Goal: Task Accomplishment & Management: Use online tool/utility

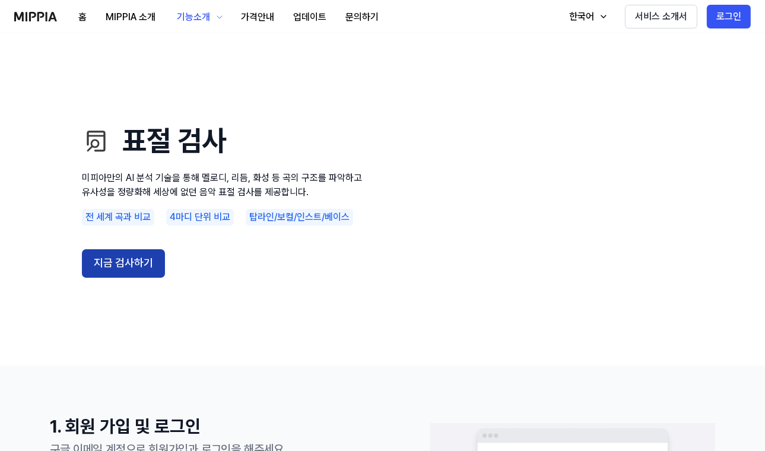
click at [153, 267] on button "지금 검사하기" at bounding box center [123, 263] width 83 height 29
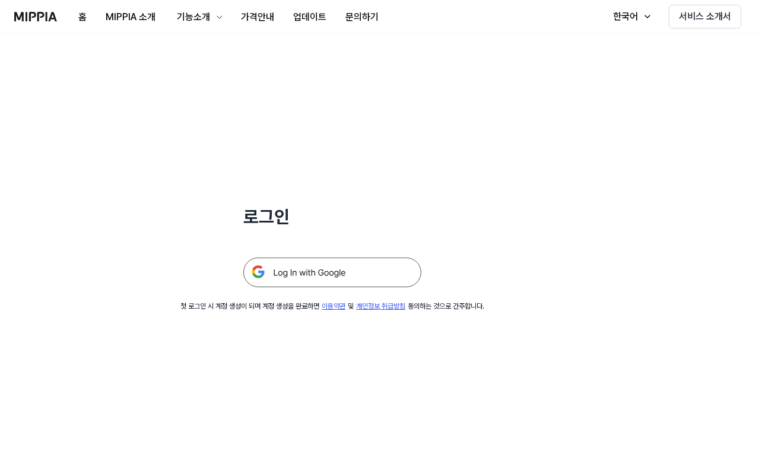
click at [306, 278] on img at bounding box center [332, 273] width 178 height 30
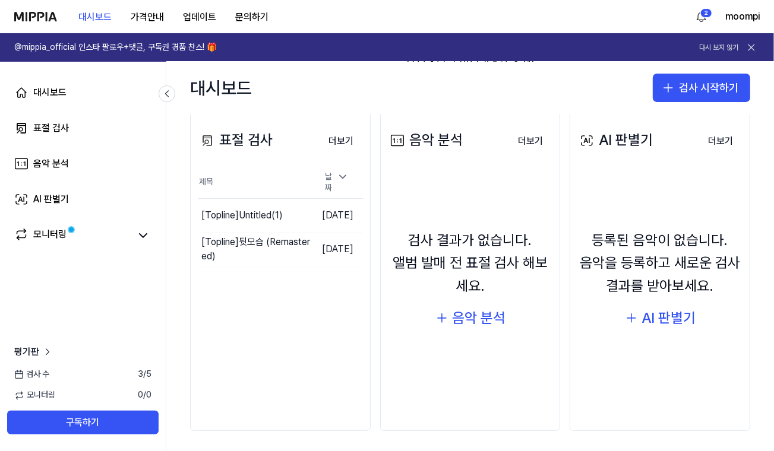
scroll to position [145, 0]
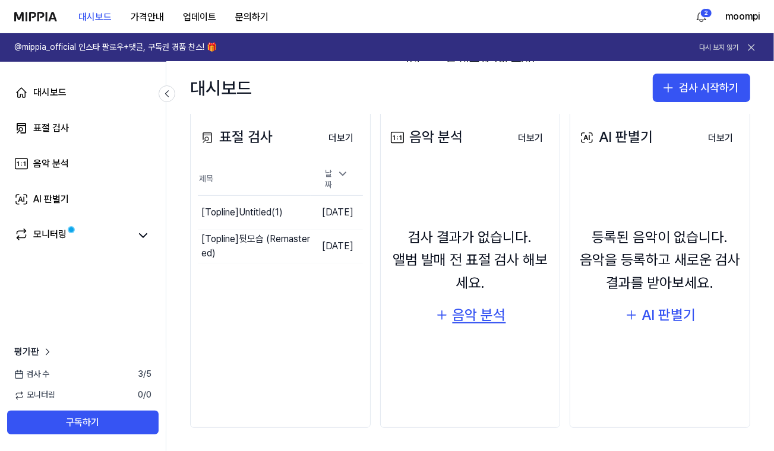
click at [468, 321] on div "음악 분석" at bounding box center [478, 315] width 53 height 23
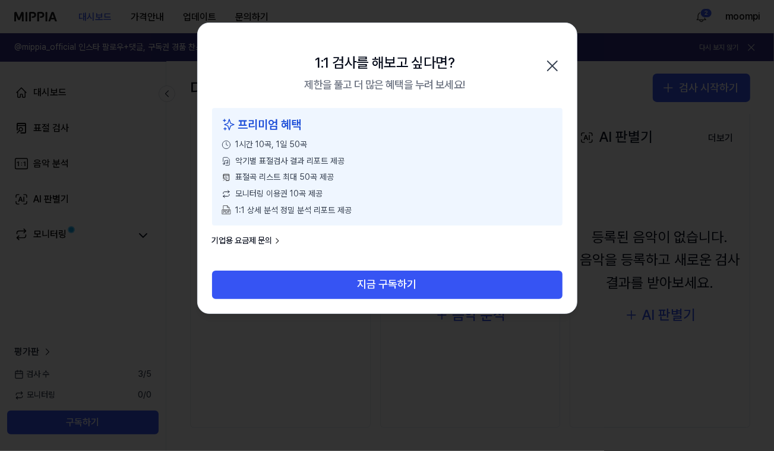
click at [556, 65] on icon "button" at bounding box center [552, 65] width 19 height 19
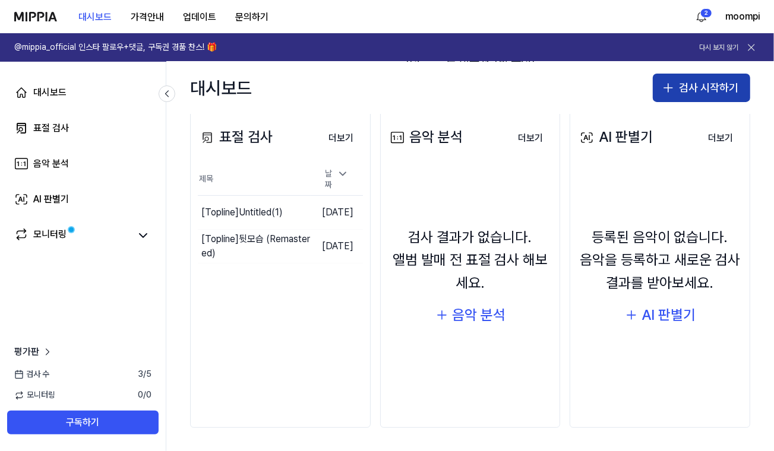
click at [664, 84] on icon "button" at bounding box center [668, 88] width 14 height 14
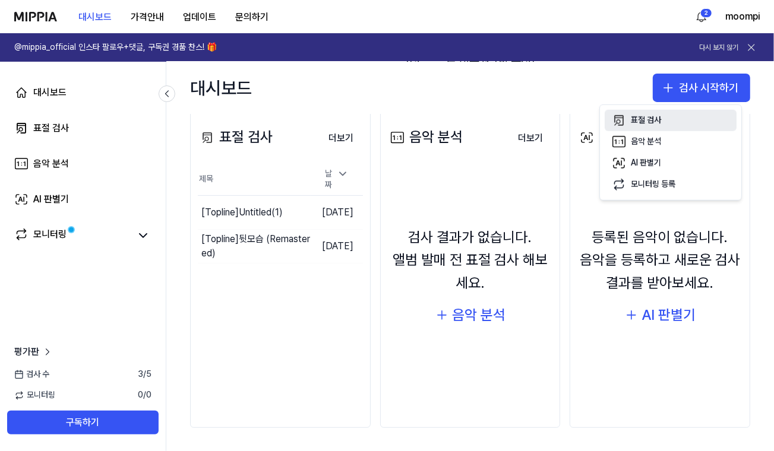
click at [661, 117] on div "표절 검사" at bounding box center [646, 121] width 30 height 12
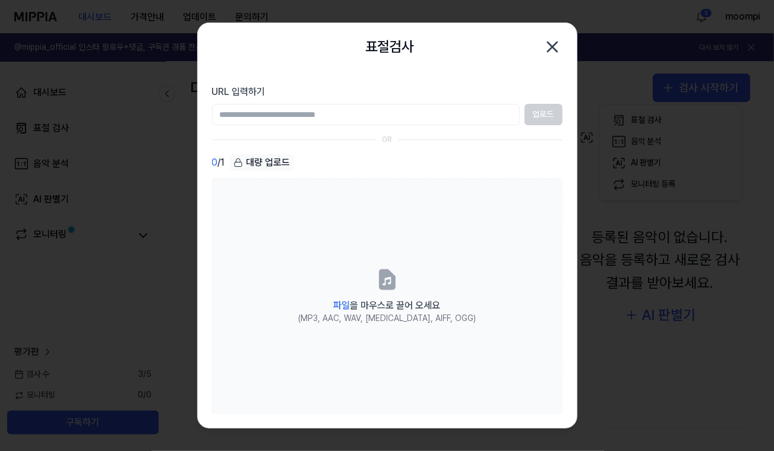
click at [350, 115] on input "URL 입력하기" at bounding box center [366, 114] width 308 height 21
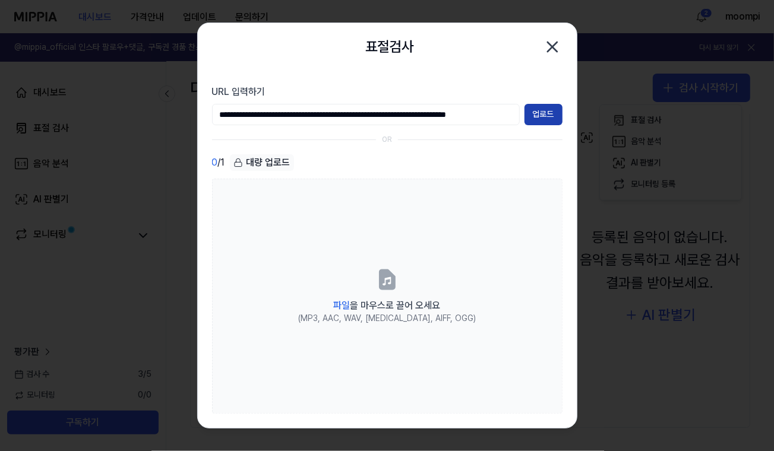
type input "**********"
click at [543, 118] on button "업로드" at bounding box center [543, 114] width 38 height 21
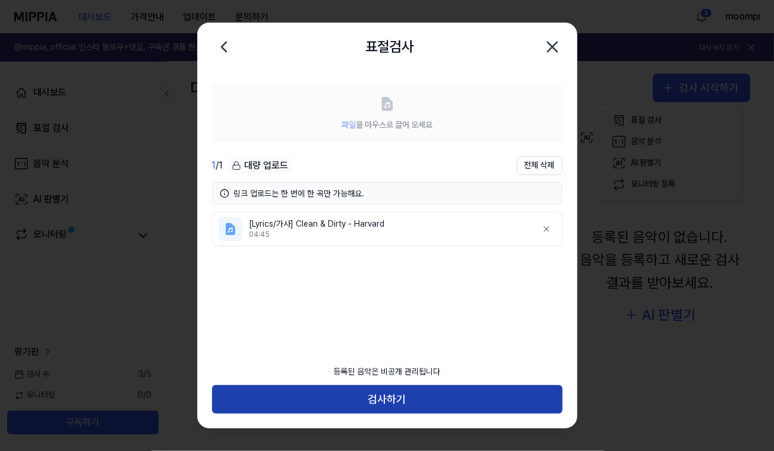
click at [406, 392] on button "검사하기" at bounding box center [387, 399] width 350 height 29
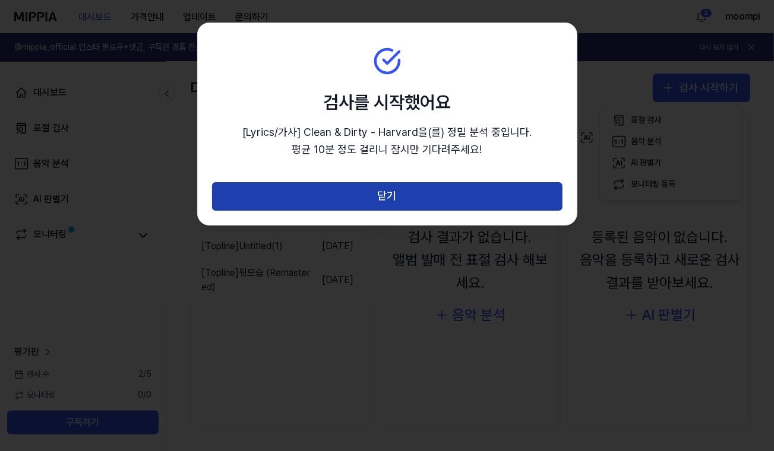
click at [396, 202] on button "닫기" at bounding box center [387, 196] width 350 height 29
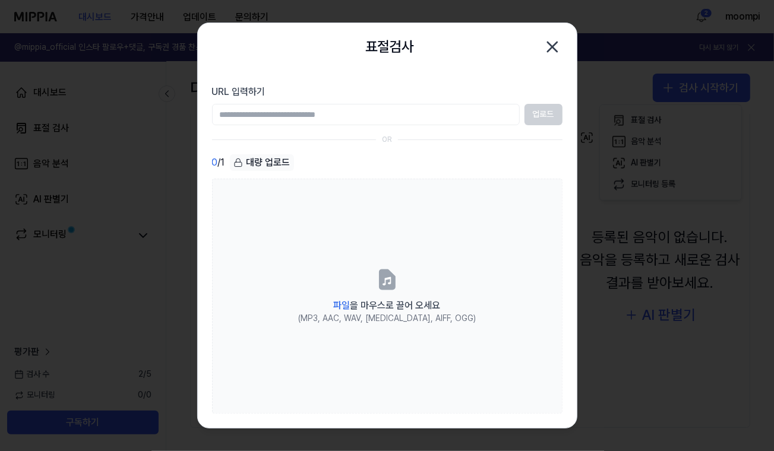
scroll to position [145, 0]
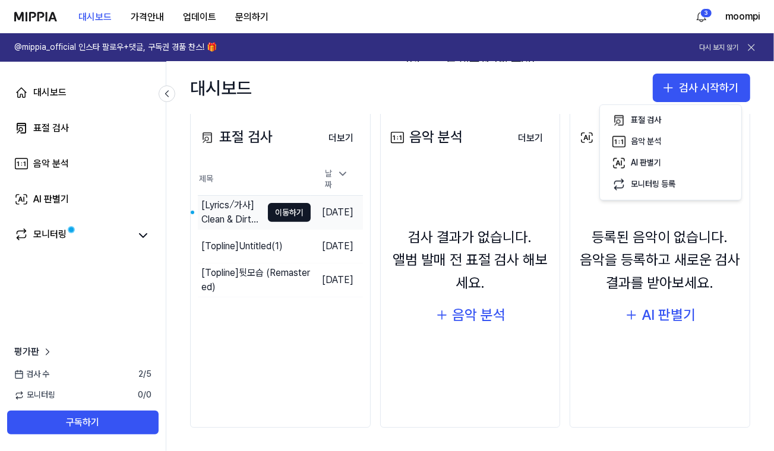
click at [239, 214] on div "[Lyrics⧸가사] Clean & Dirty - Harvard" at bounding box center [231, 212] width 61 height 29
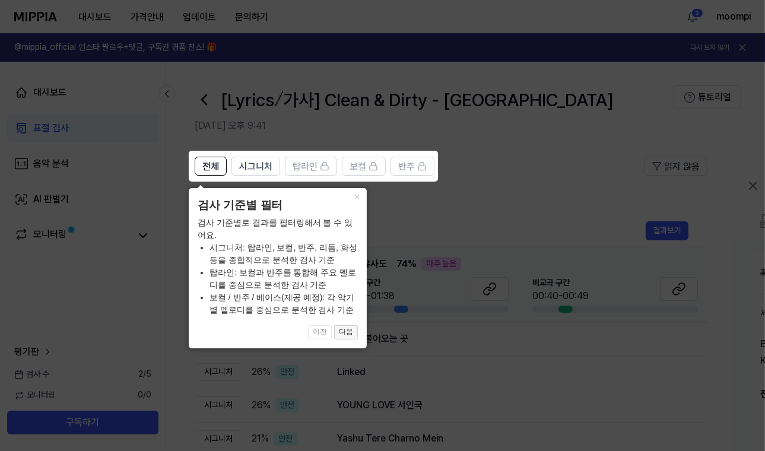
click at [352, 327] on button "다음" at bounding box center [346, 332] width 24 height 14
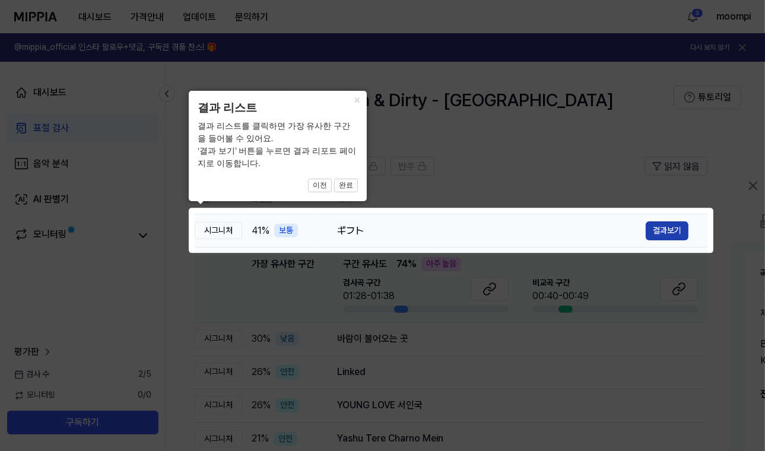
click at [664, 227] on button "결과보기" at bounding box center [667, 230] width 43 height 19
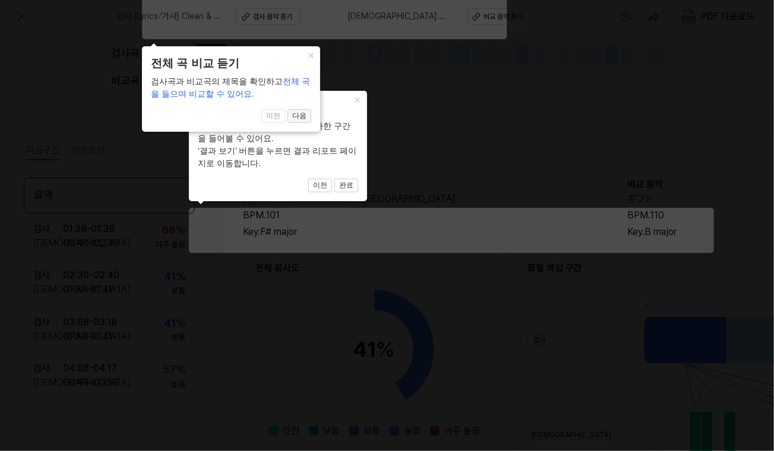
click at [301, 116] on button "다음" at bounding box center [299, 116] width 24 height 14
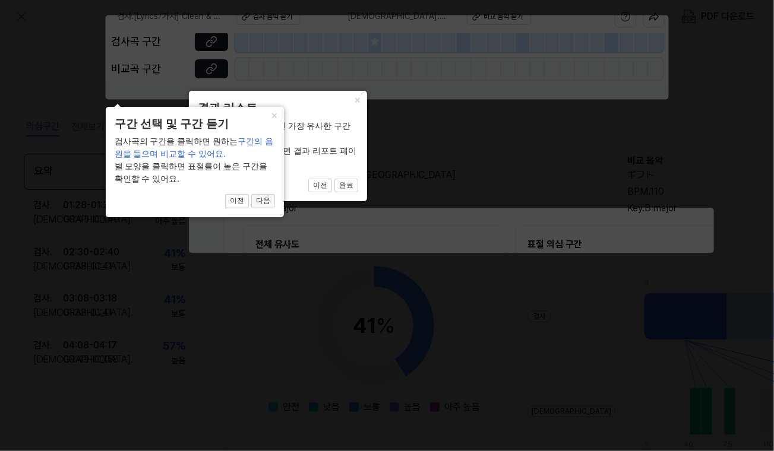
click at [265, 199] on button "다음" at bounding box center [263, 201] width 24 height 14
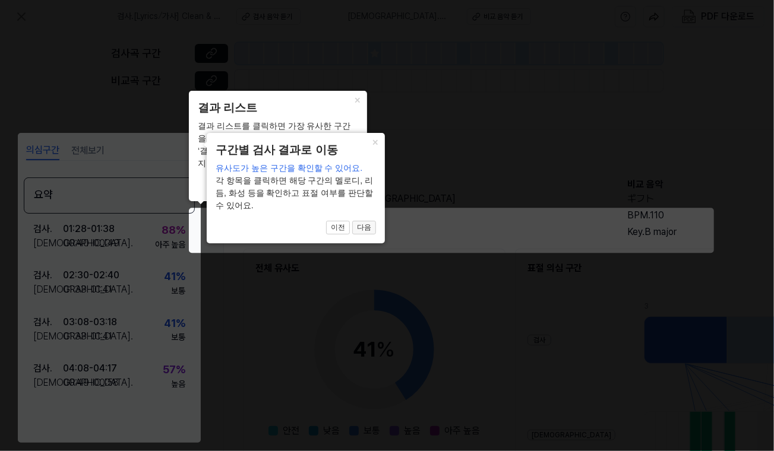
click at [361, 229] on button "다음" at bounding box center [364, 228] width 24 height 14
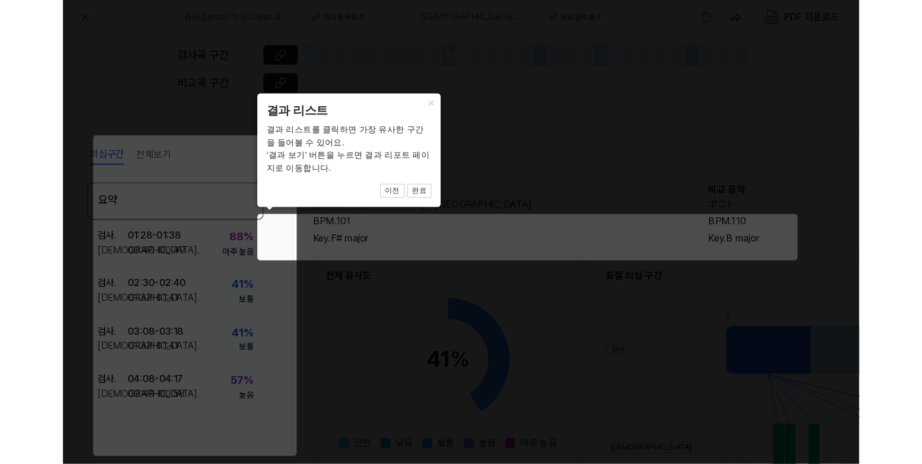
scroll to position [138, 257]
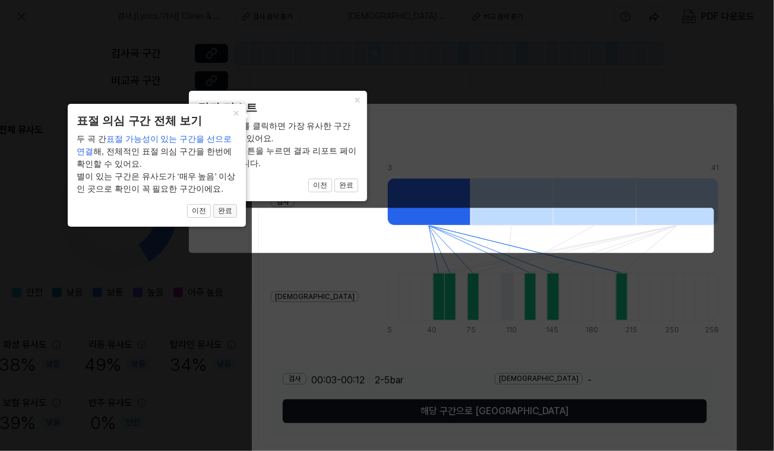
click at [221, 216] on button "완료" at bounding box center [225, 211] width 24 height 14
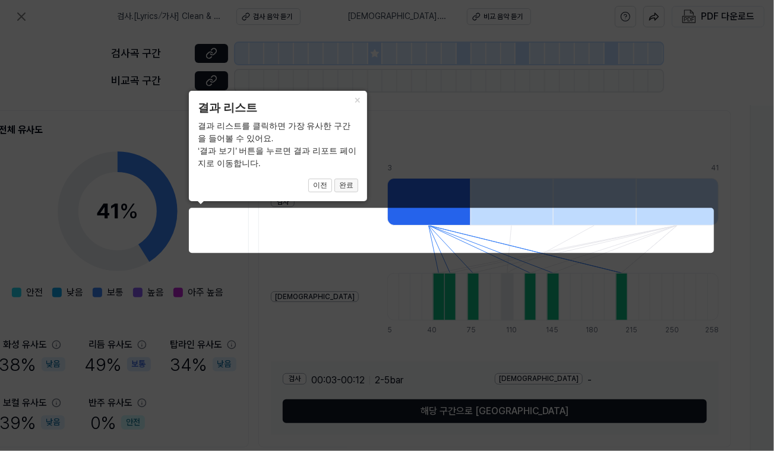
click at [350, 192] on button "완료" at bounding box center [346, 186] width 24 height 14
click at [349, 185] on button "완료" at bounding box center [346, 186] width 24 height 14
click at [274, 227] on icon at bounding box center [387, 225] width 774 height 451
click at [358, 97] on button "×" at bounding box center [357, 99] width 19 height 17
click at [357, 98] on button "×" at bounding box center [357, 99] width 19 height 17
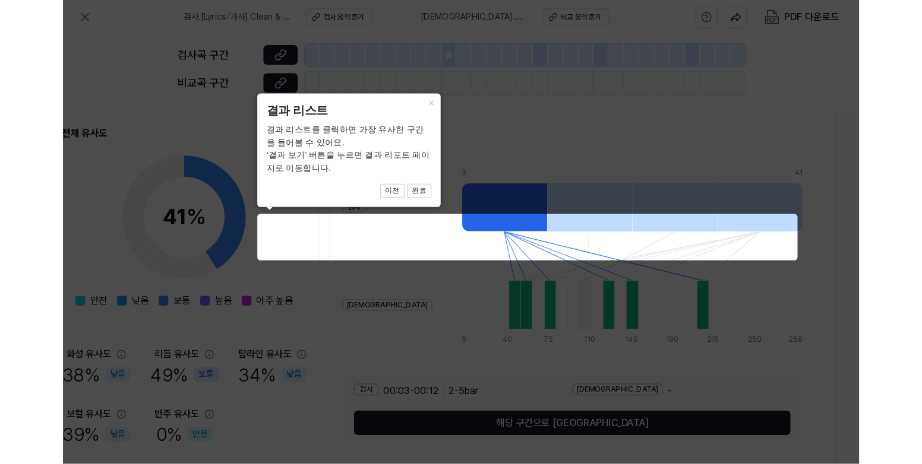
scroll to position [138, 117]
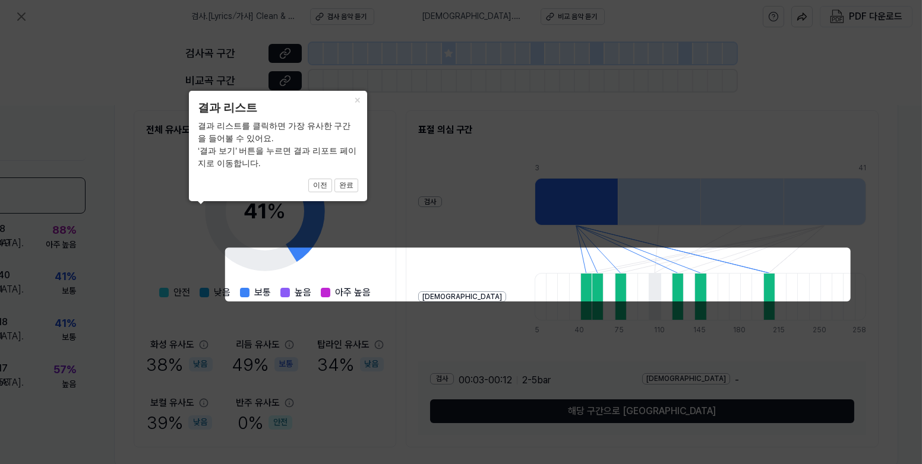
click at [49, 240] on icon at bounding box center [461, 268] width 922 height 537
click at [320, 187] on button "이전" at bounding box center [320, 186] width 24 height 14
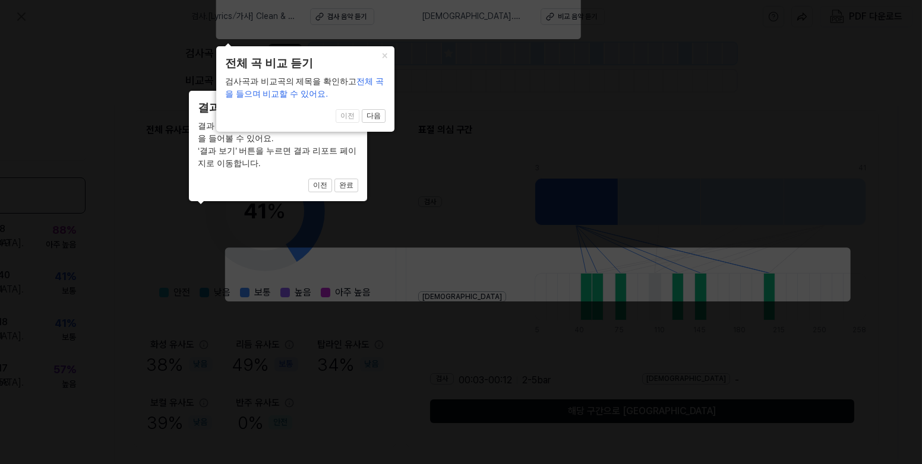
click at [371, 119] on button "다음" at bounding box center [374, 116] width 24 height 14
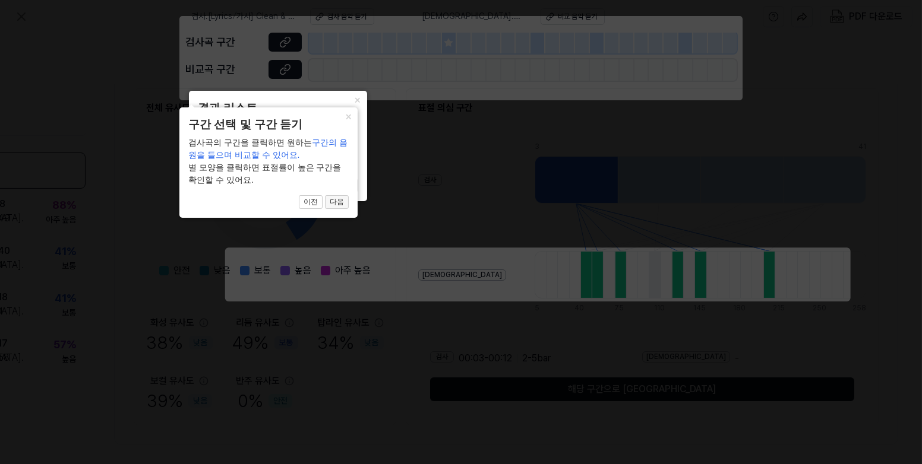
click at [341, 202] on button "다음" at bounding box center [337, 202] width 24 height 14
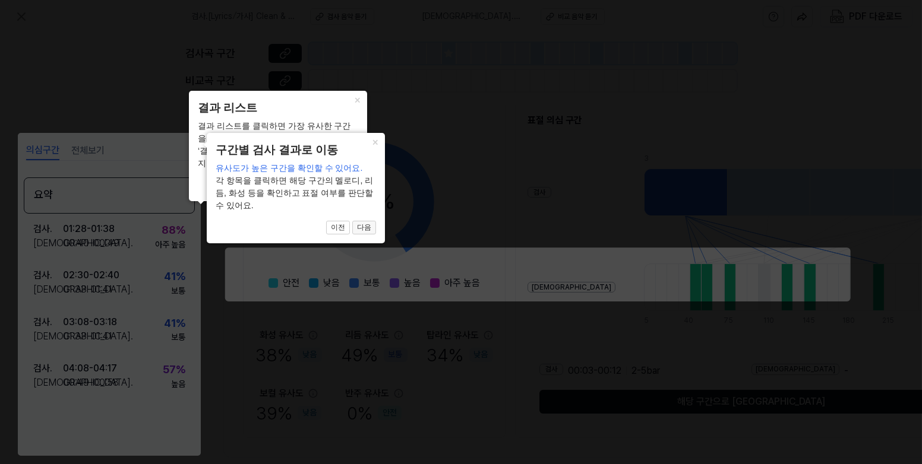
click at [356, 225] on button "다음" at bounding box center [364, 228] width 24 height 14
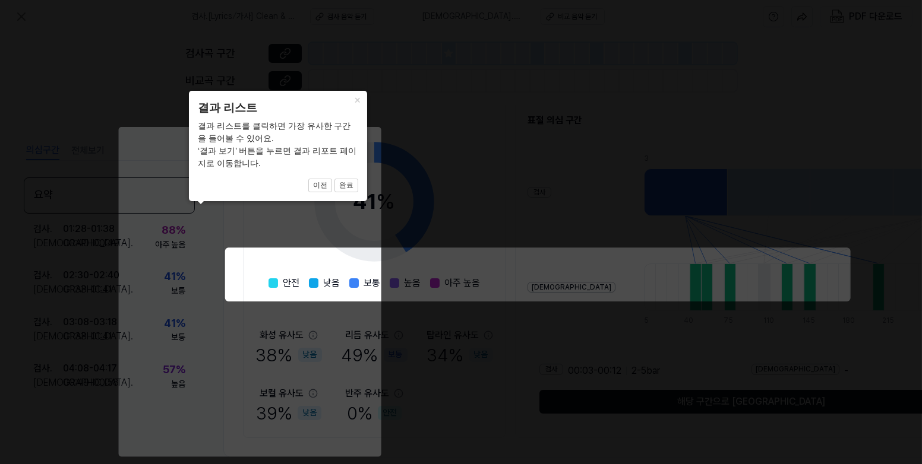
scroll to position [132, 109]
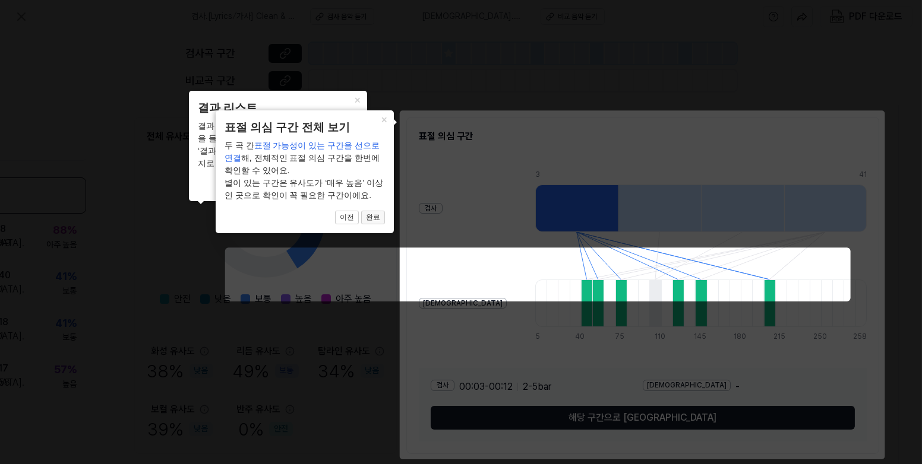
click at [371, 222] on button "완료" at bounding box center [373, 218] width 24 height 14
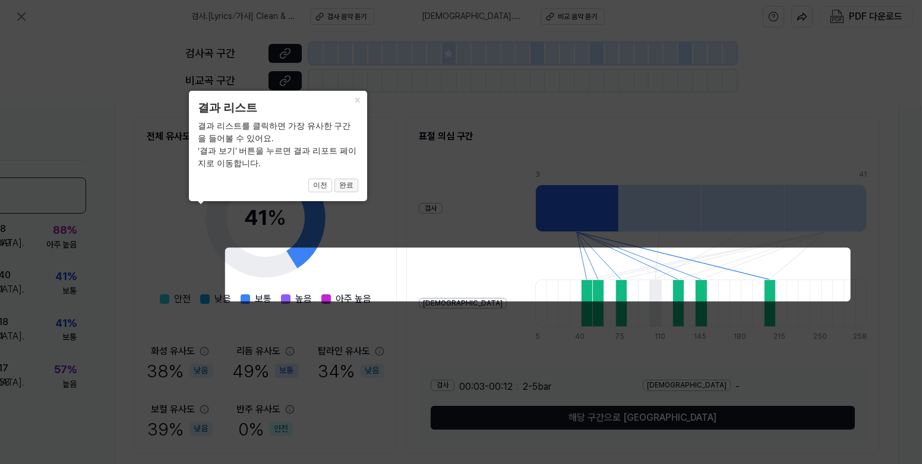
click at [351, 188] on button "완료" at bounding box center [346, 186] width 24 height 14
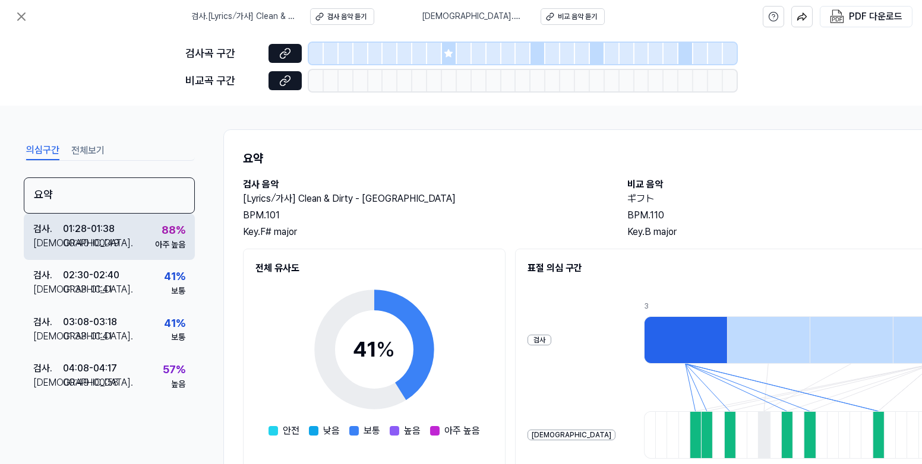
click at [137, 242] on div "검사 . 01:28 - 01:38 비교 . 00:40 - 00:49 88 % 아주 높음" at bounding box center [109, 237] width 171 height 46
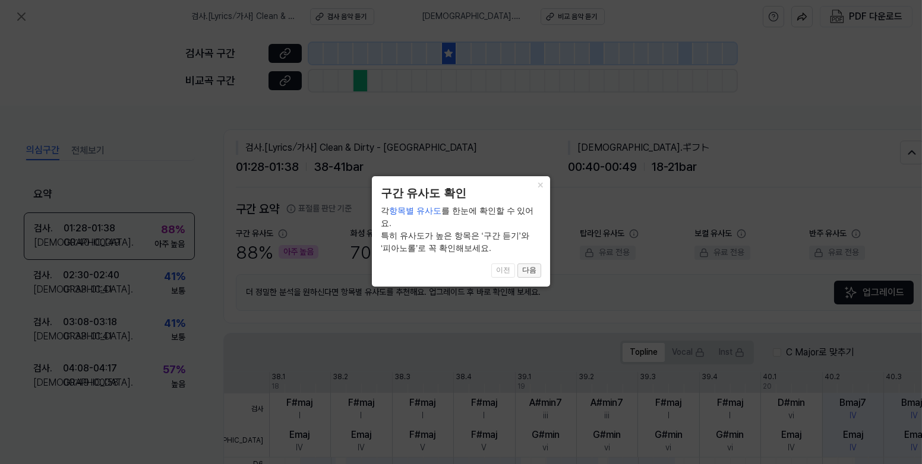
click at [526, 273] on button "다음" at bounding box center [529, 271] width 24 height 14
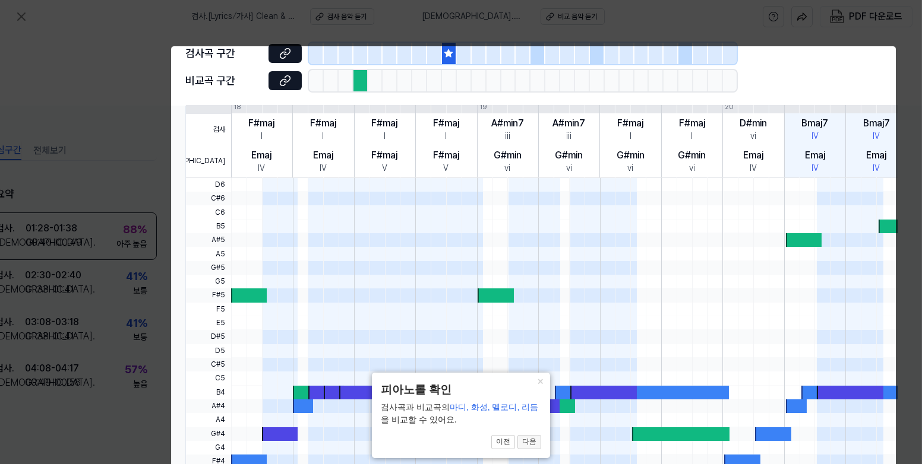
click at [527, 444] on button "다음" at bounding box center [529, 442] width 24 height 14
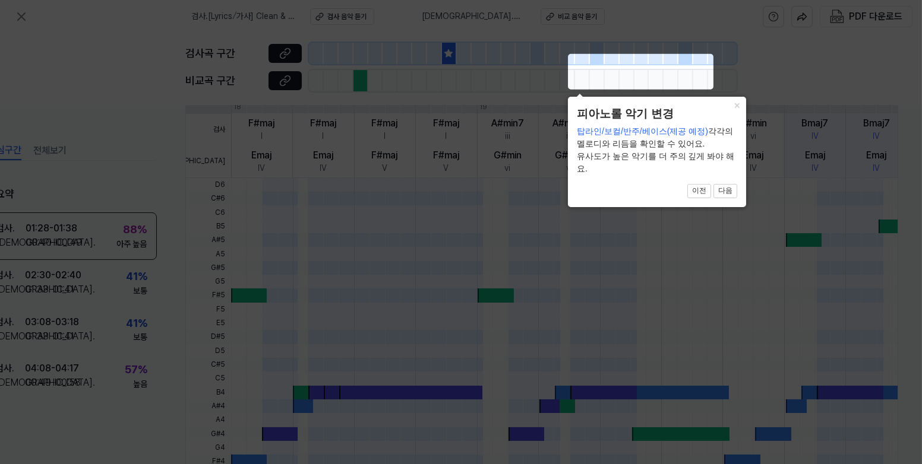
click at [727, 195] on button "다음" at bounding box center [725, 191] width 24 height 14
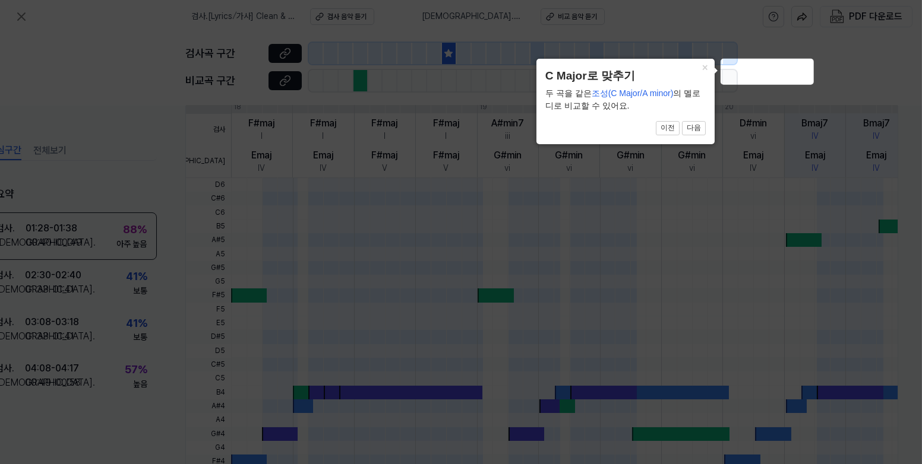
click at [698, 132] on button "다음" at bounding box center [694, 128] width 24 height 14
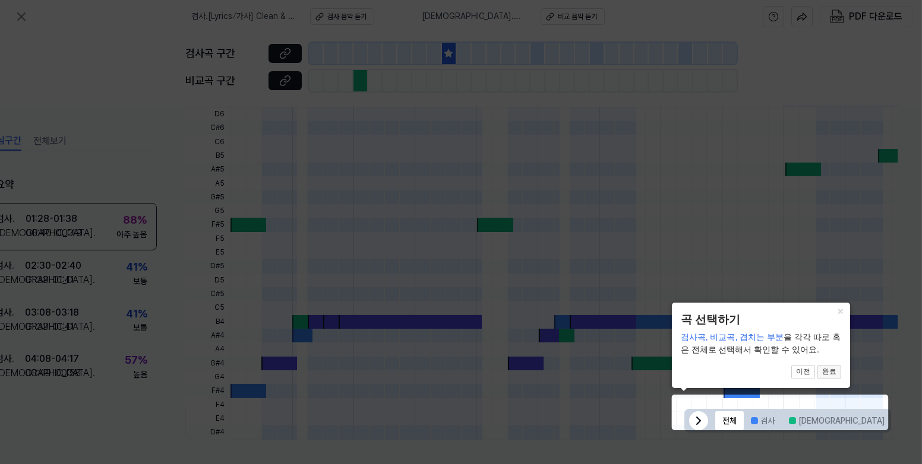
click at [824, 373] on button "완료" at bounding box center [829, 372] width 24 height 14
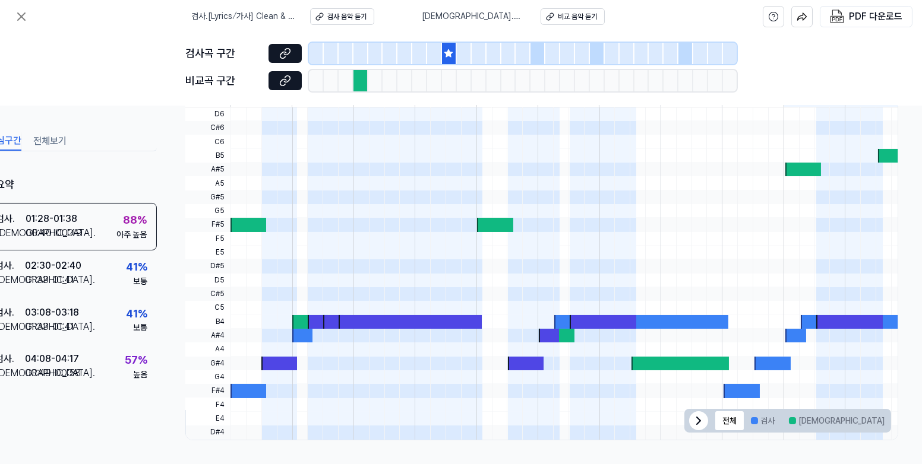
scroll to position [357, 0]
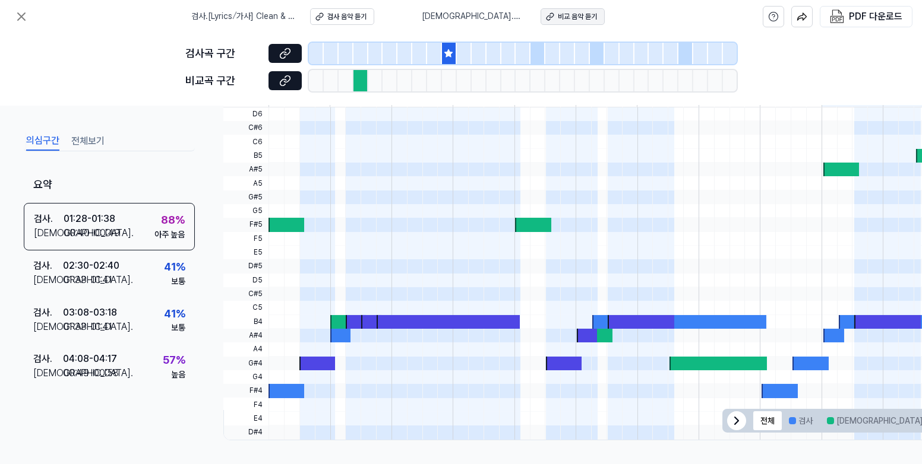
click at [558, 18] on div "비교 음악 듣기" at bounding box center [577, 17] width 39 height 10
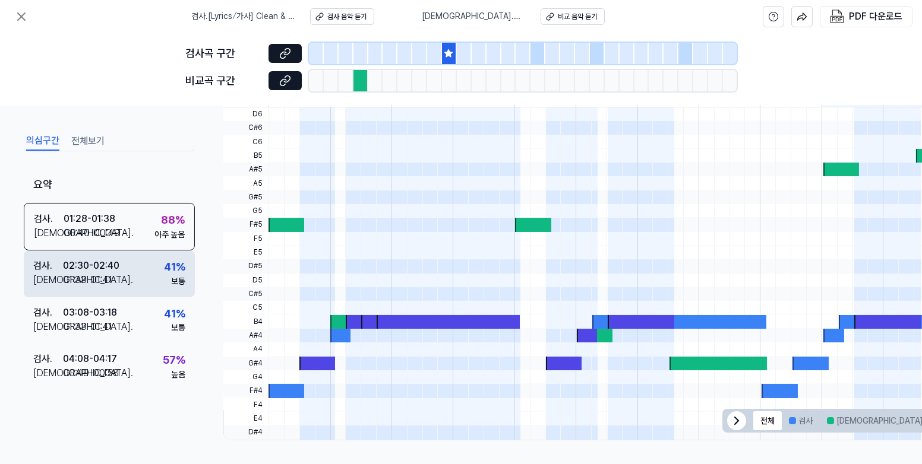
click at [109, 267] on div "02:30 - 02:40" at bounding box center [91, 266] width 56 height 14
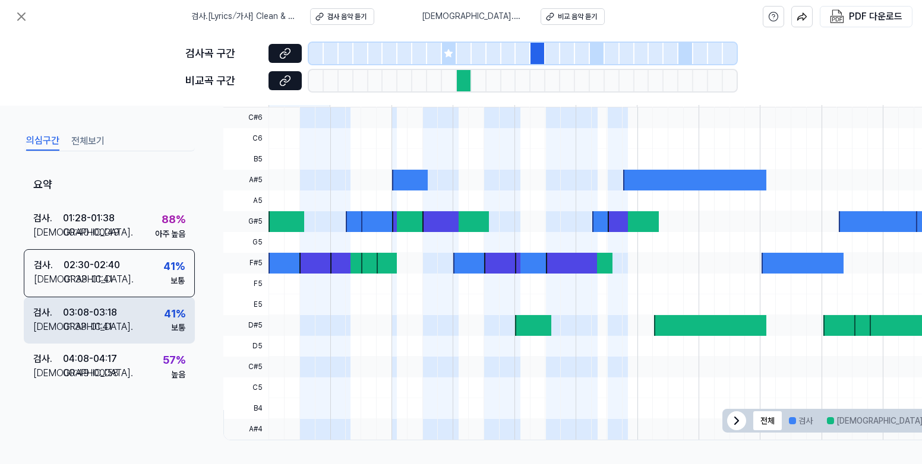
click at [73, 314] on div "03:08 - 03:18" at bounding box center [90, 312] width 54 height 14
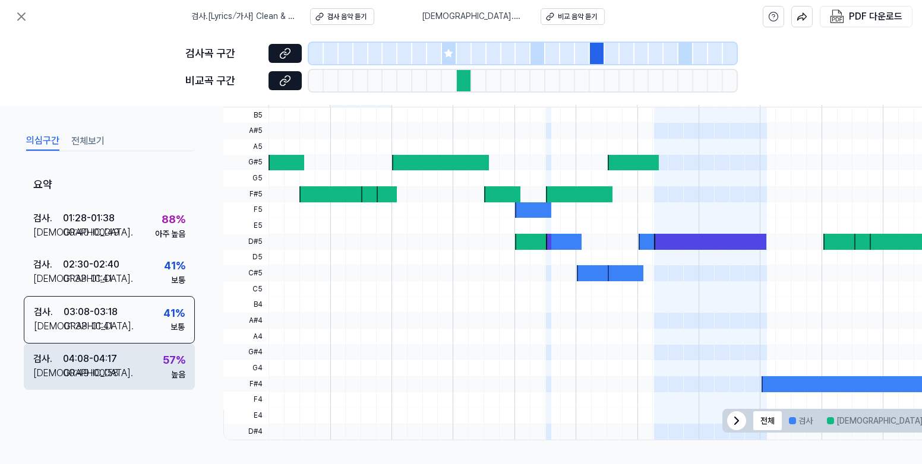
click at [109, 356] on div "04:08 - 04:17" at bounding box center [90, 359] width 54 height 14
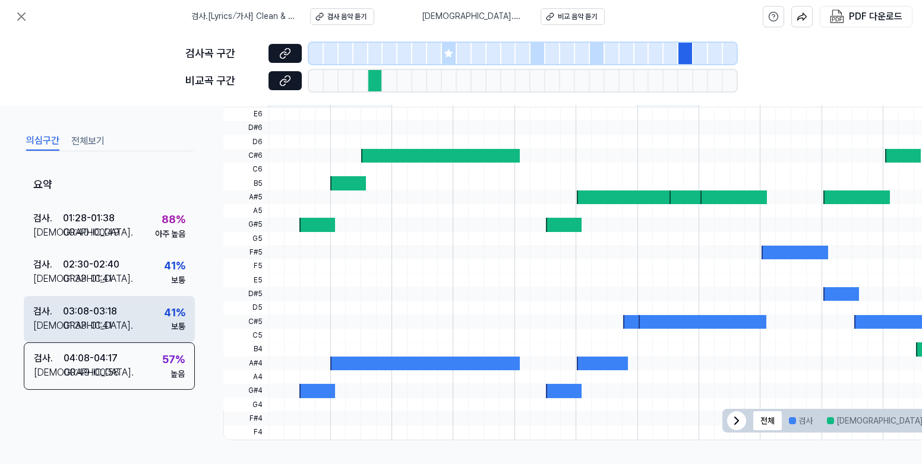
scroll to position [7, 0]
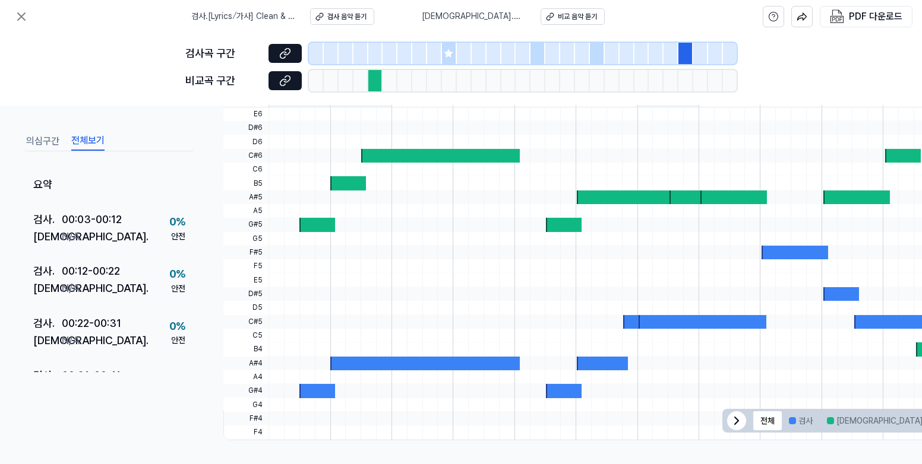
click at [78, 138] on button "전체보기" at bounding box center [87, 141] width 33 height 19
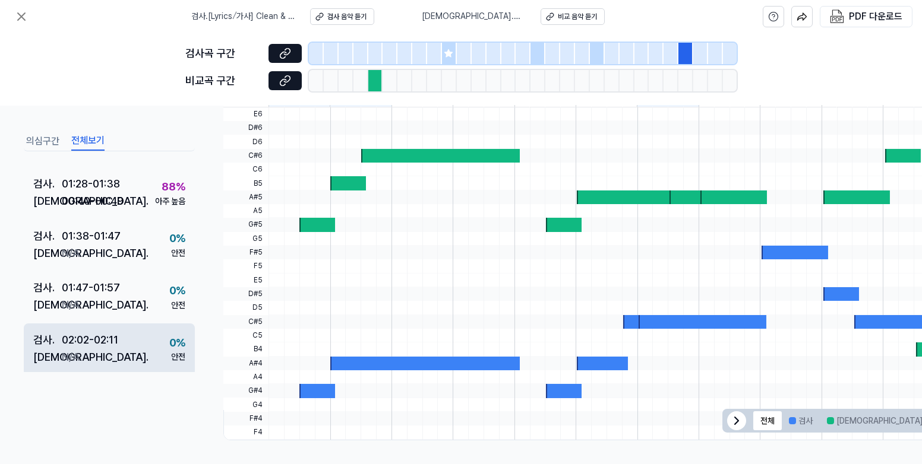
scroll to position [478, 0]
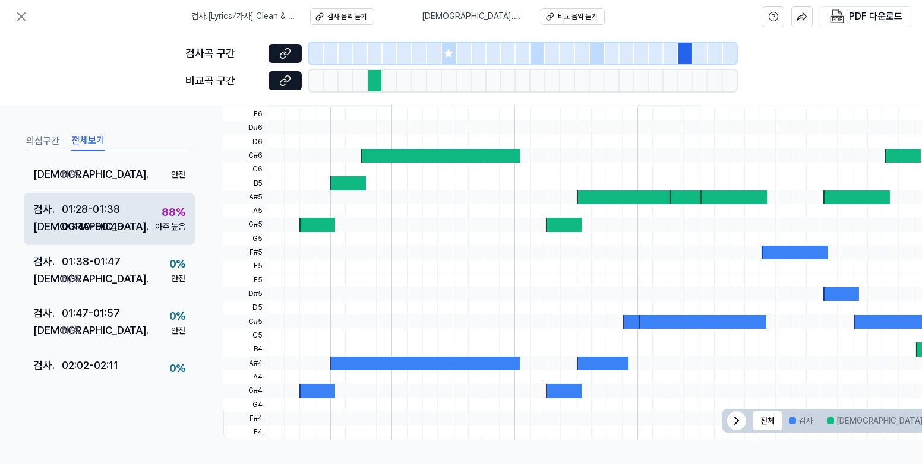
click at [140, 214] on div "검사 . 01:28 - 01:38 비교 . 00:40 - 00:49 88 % 아주 높음" at bounding box center [109, 219] width 171 height 52
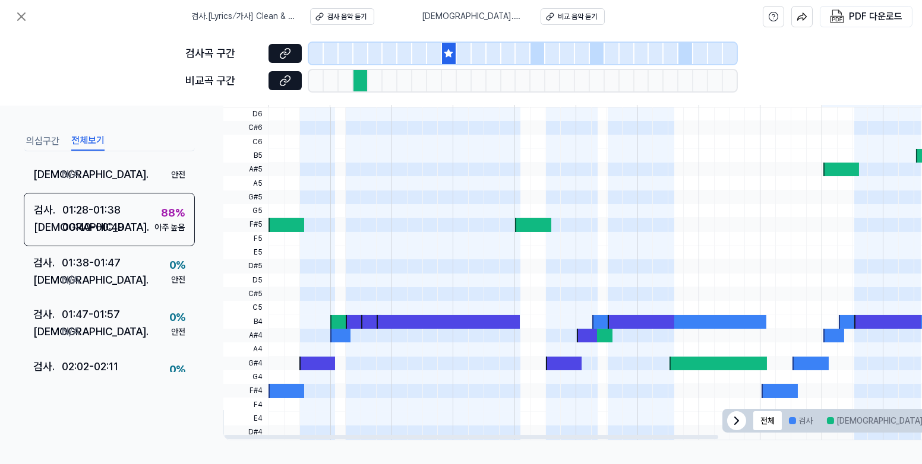
scroll to position [357, 0]
click at [447, 52] on icon at bounding box center [449, 54] width 10 height 10
